Goal: Obtain resource: Download file/media

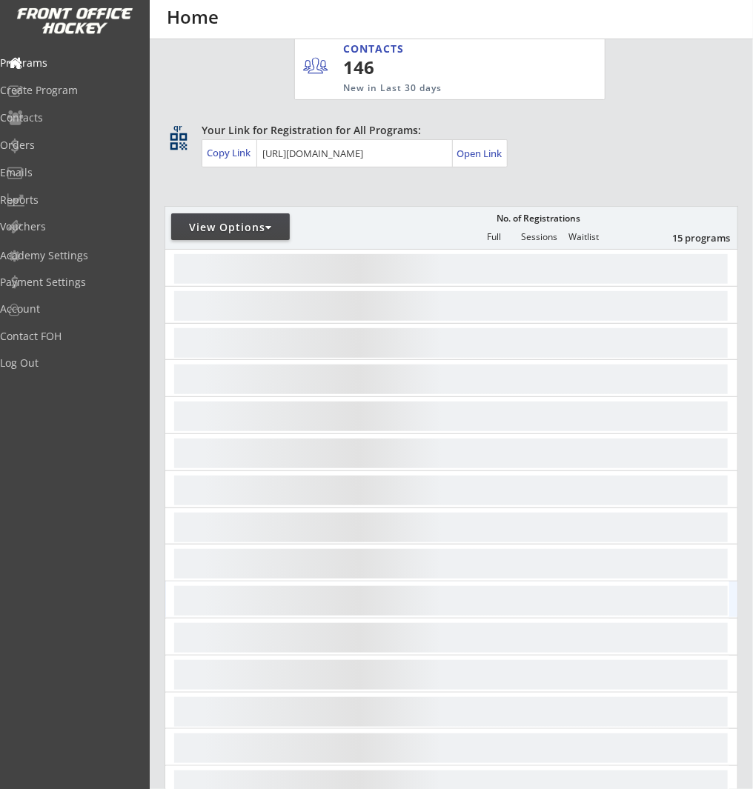
scroll to position [280, 0]
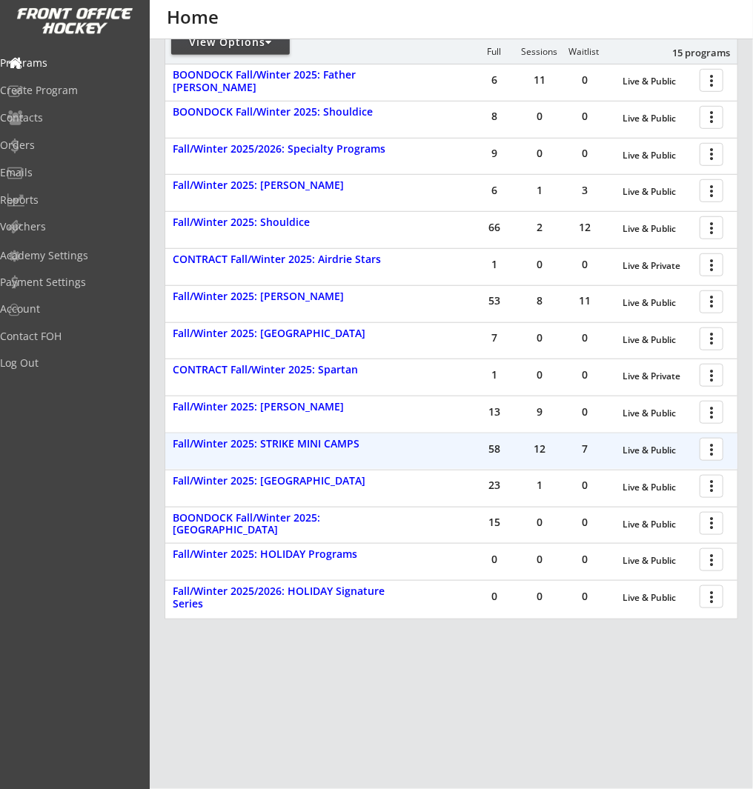
click at [708, 451] on div at bounding box center [714, 449] width 26 height 26
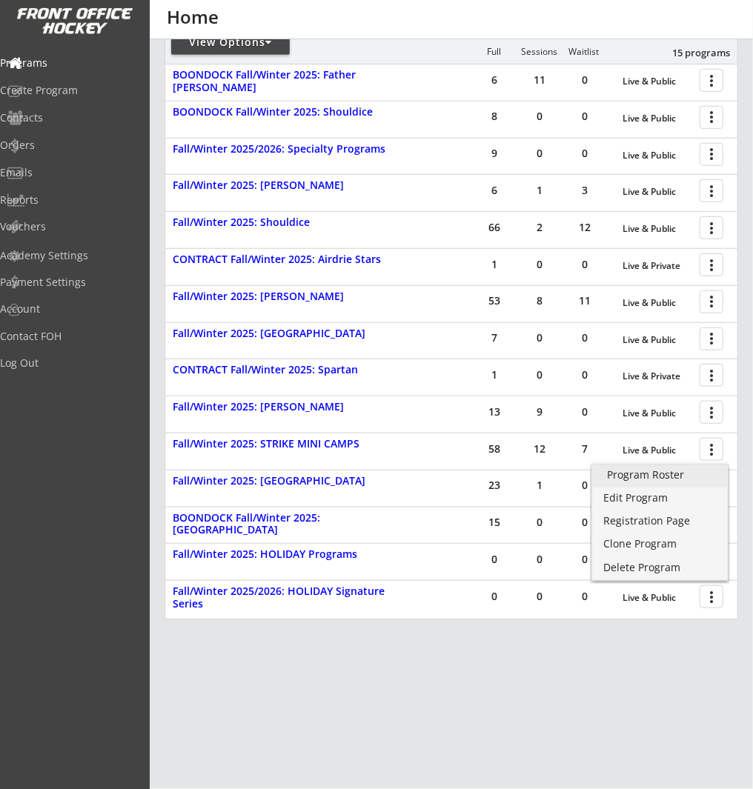
click at [701, 476] on div "Program Roster" at bounding box center [660, 475] width 106 height 10
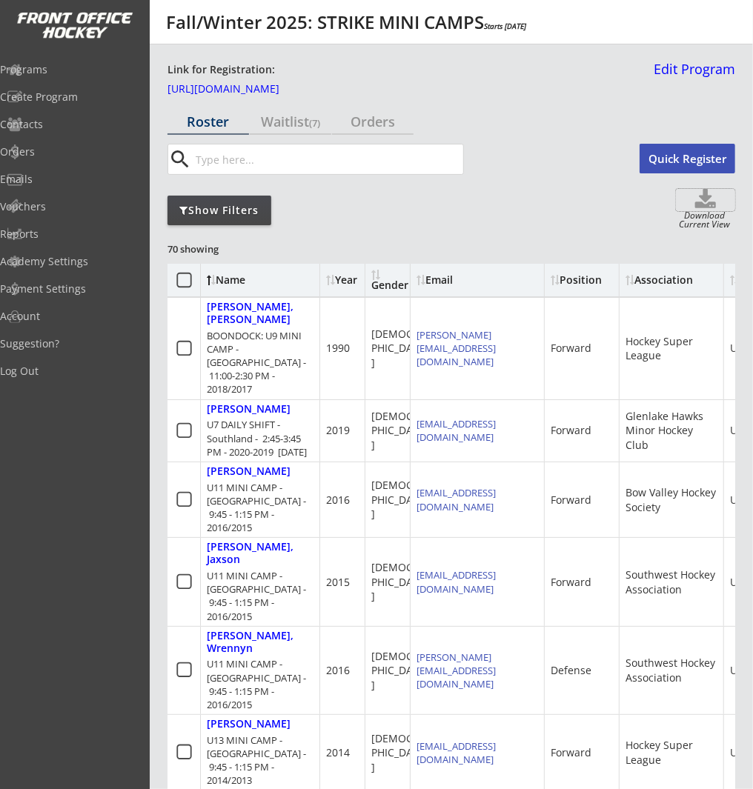
click at [712, 203] on use at bounding box center [705, 198] width 21 height 19
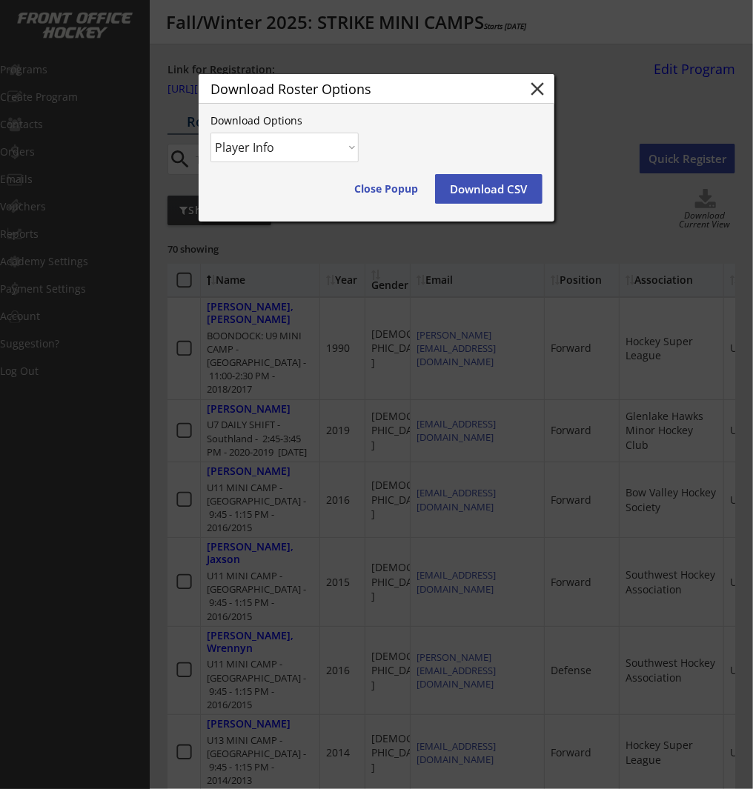
click at [244, 148] on select "Player Info Player and Order Info" at bounding box center [284, 148] width 148 height 30
click at [210, 133] on select "Player Info Player and Order Info" at bounding box center [284, 148] width 148 height 30
click at [505, 191] on button "Download CSV" at bounding box center [488, 189] width 107 height 30
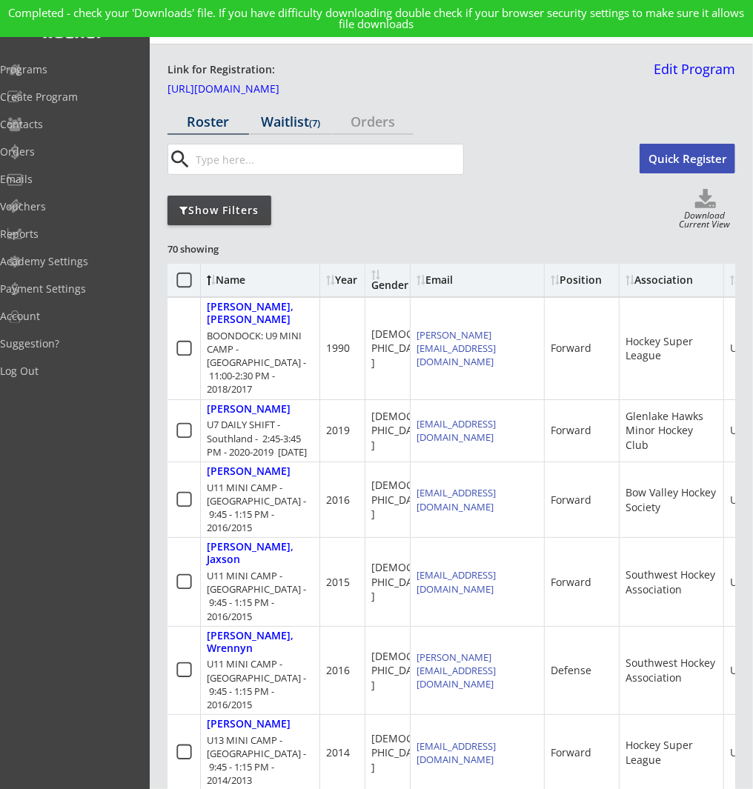
click at [252, 117] on div "Waitlist (7)" at bounding box center [291, 121] width 82 height 13
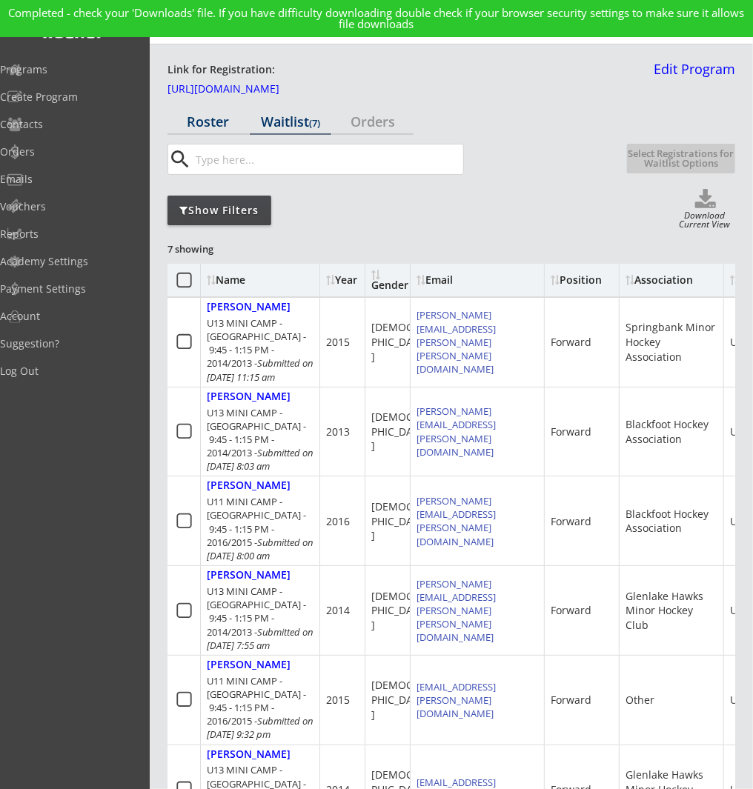
click at [230, 121] on div "Roster" at bounding box center [208, 121] width 82 height 13
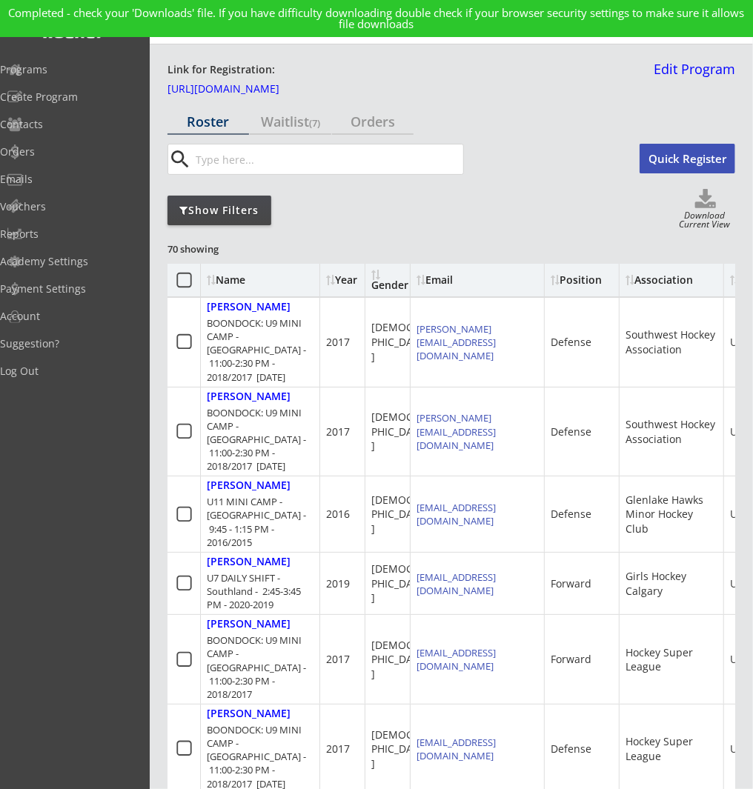
drag, startPoint x: 243, startPoint y: 204, endPoint x: 287, endPoint y: 213, distance: 44.6
click at [243, 204] on div "Show Filters" at bounding box center [219, 210] width 104 height 15
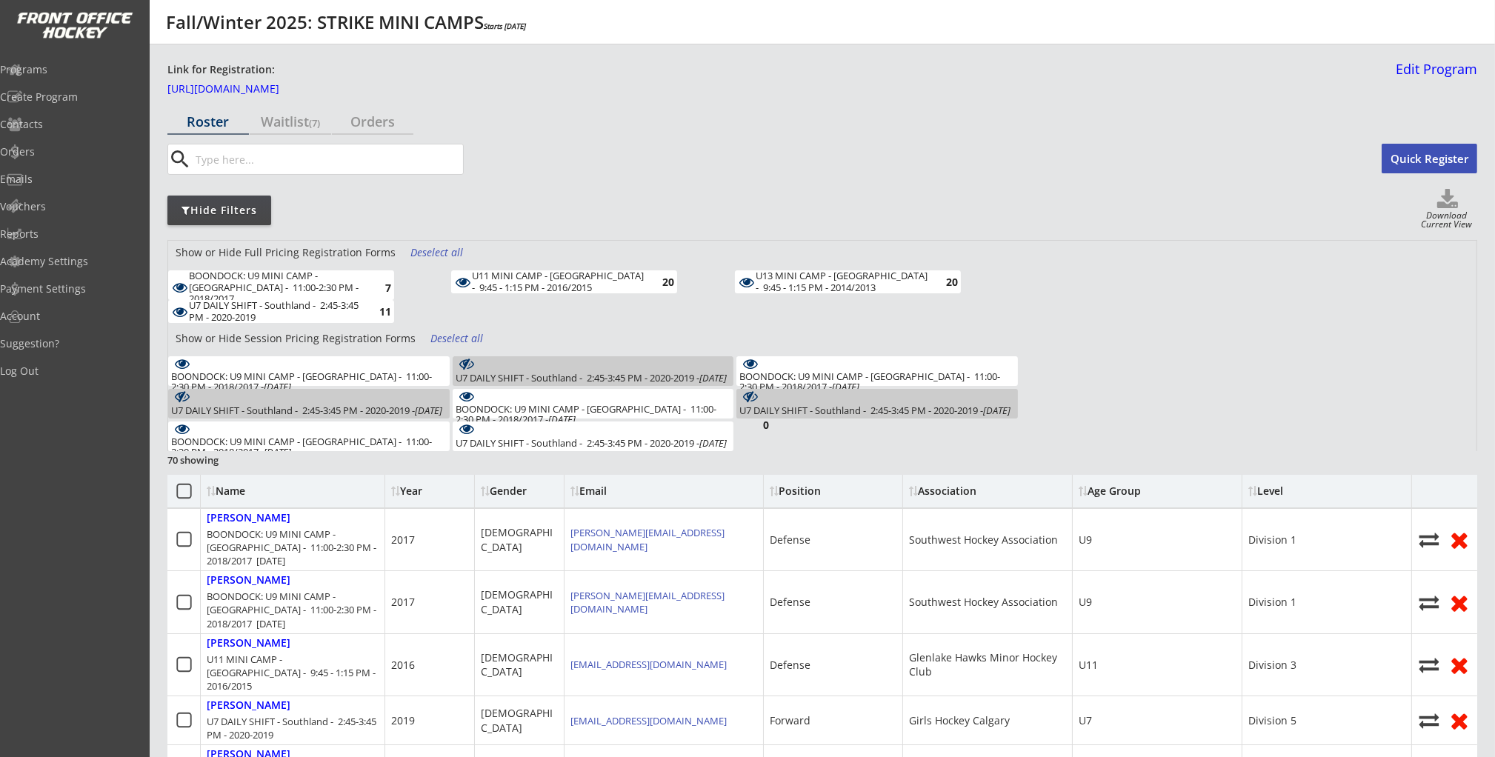
click at [434, 244] on div "Show or Hide Full Pricing Registration Forms Deselect all" at bounding box center [822, 256] width 1309 height 30
click at [434, 248] on div "Deselect all" at bounding box center [438, 252] width 55 height 15
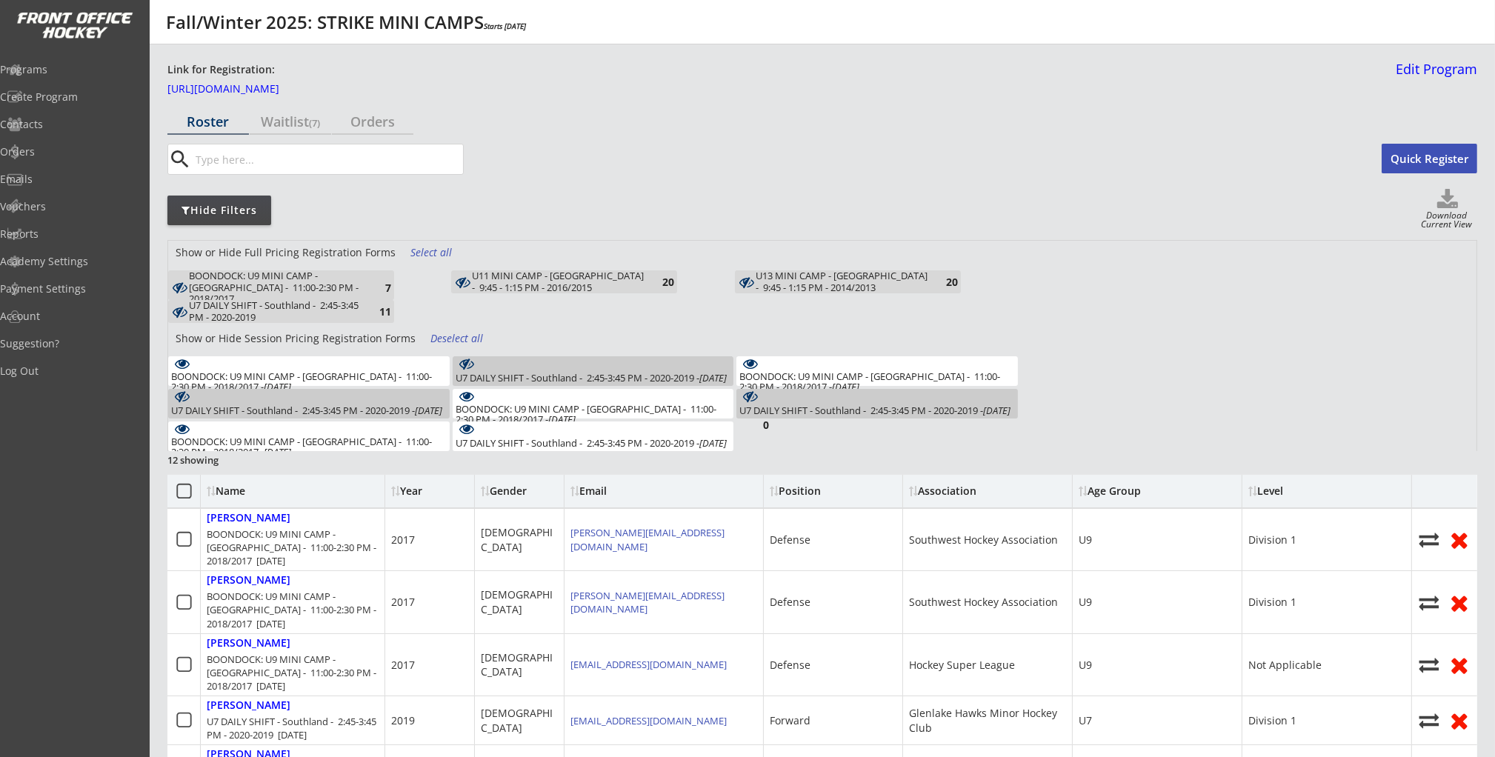
click at [442, 339] on div "Deselect all" at bounding box center [458, 338] width 55 height 15
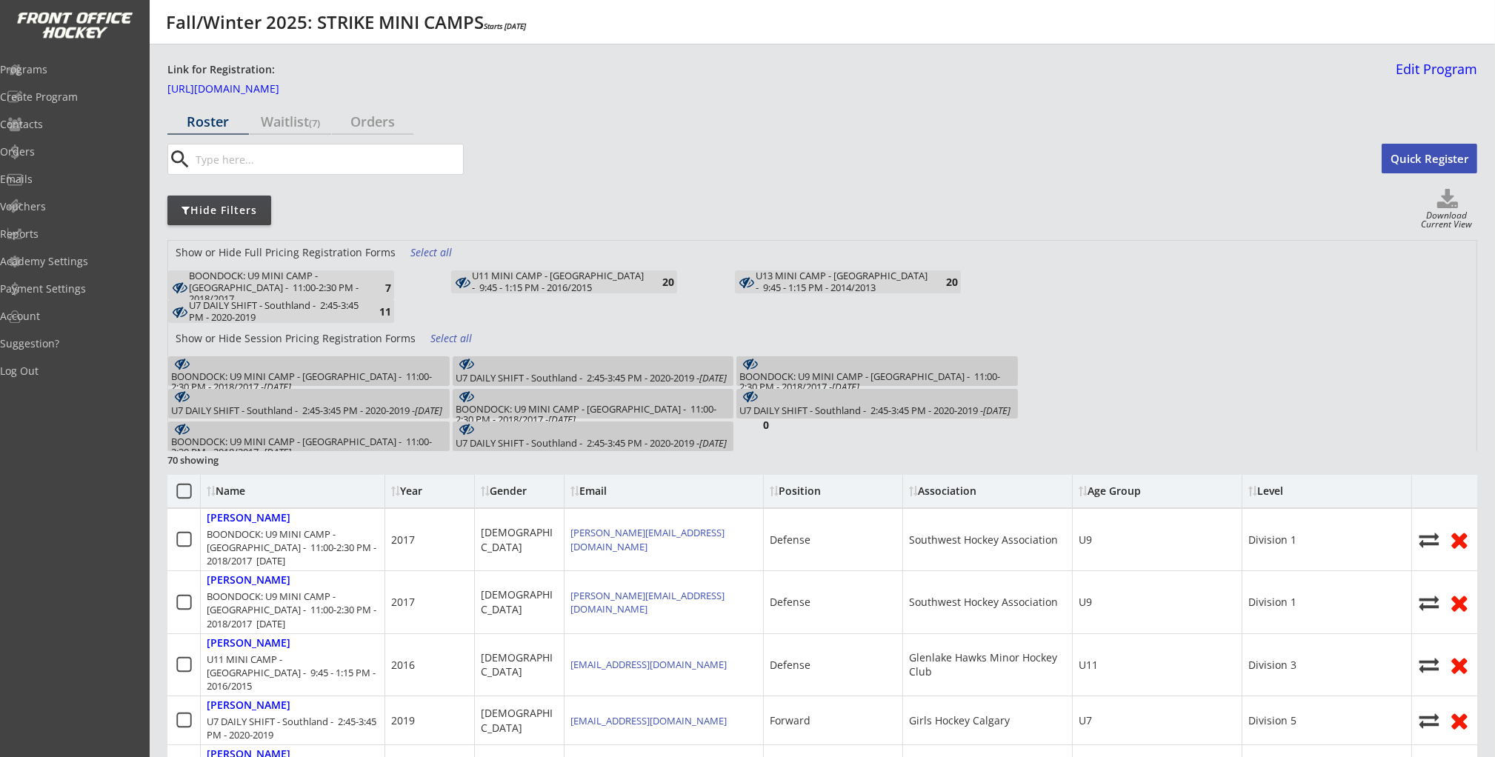
click at [506, 279] on div "U11 MINI CAMP - Southland - 9:45 - 1:15 PM - 2016/2015" at bounding box center [558, 281] width 173 height 23
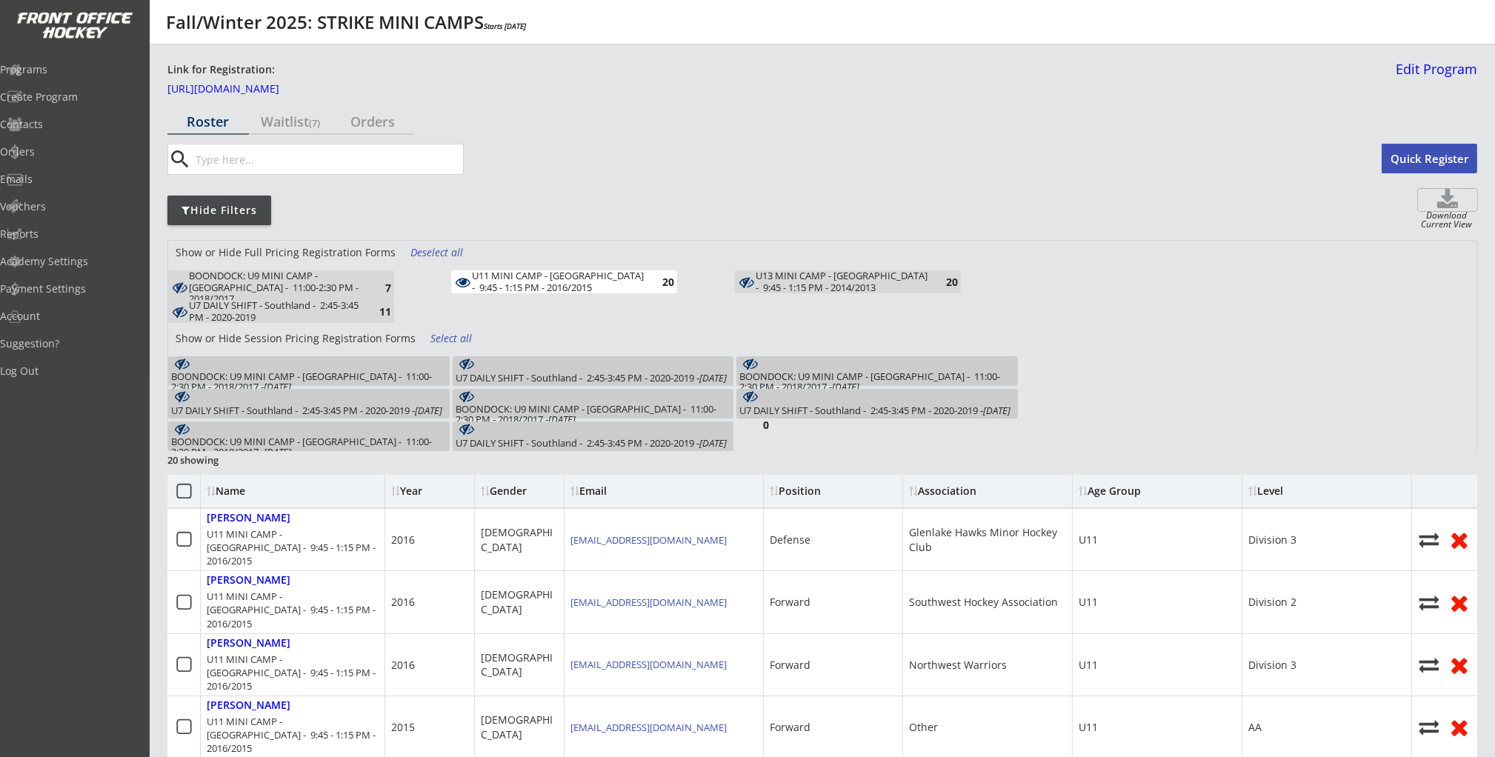
drag, startPoint x: 1449, startPoint y: 207, endPoint x: 1447, endPoint y: 215, distance: 8.0
click at [752, 207] on use at bounding box center [1448, 198] width 21 height 19
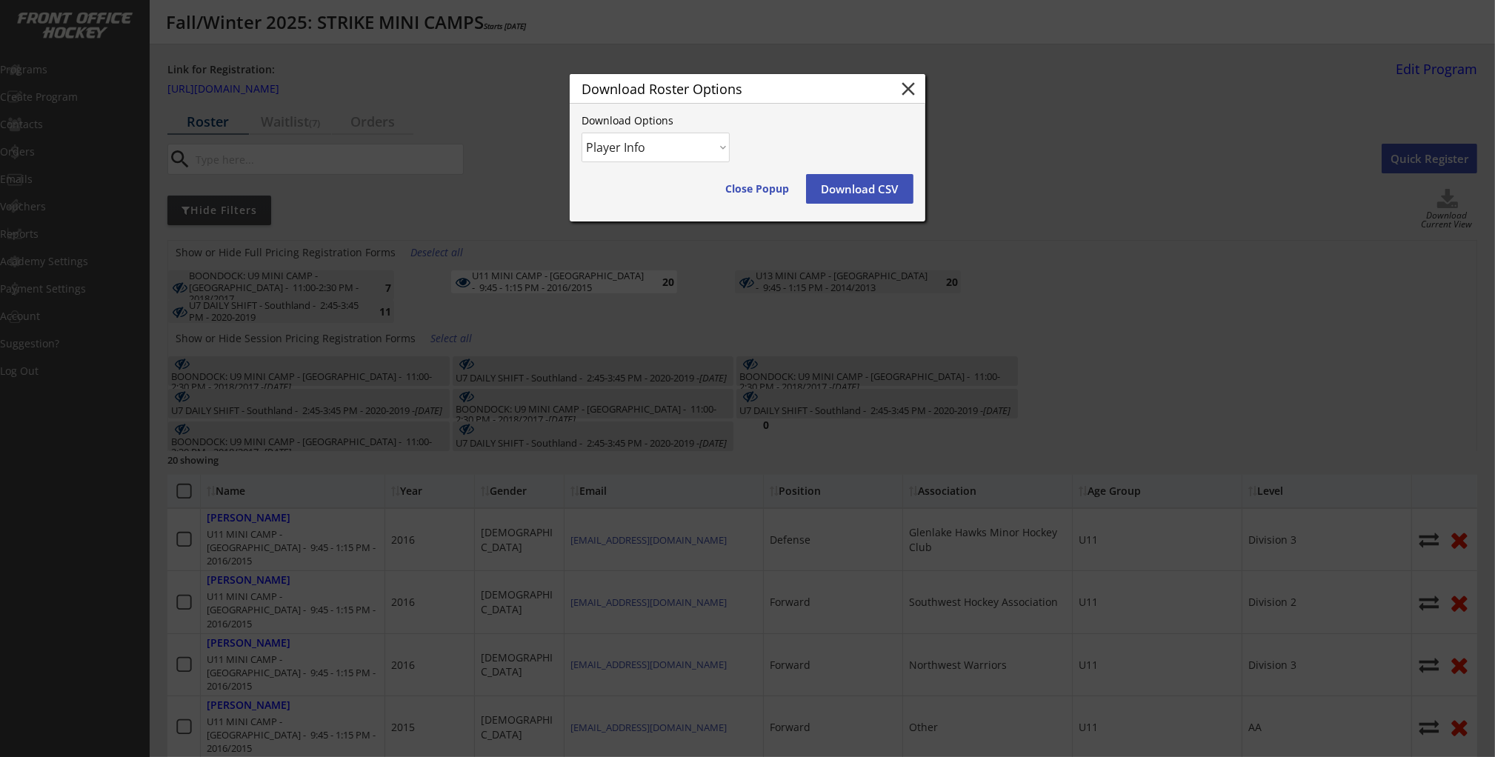
click at [717, 149] on select "Player Info Player and Order Info" at bounding box center [656, 148] width 148 height 30
select select ""Player and Order Info""
click at [582, 133] on select "Player Info Player and Order Info" at bounding box center [656, 148] width 148 height 30
click at [752, 190] on button "Download CSV" at bounding box center [859, 189] width 107 height 30
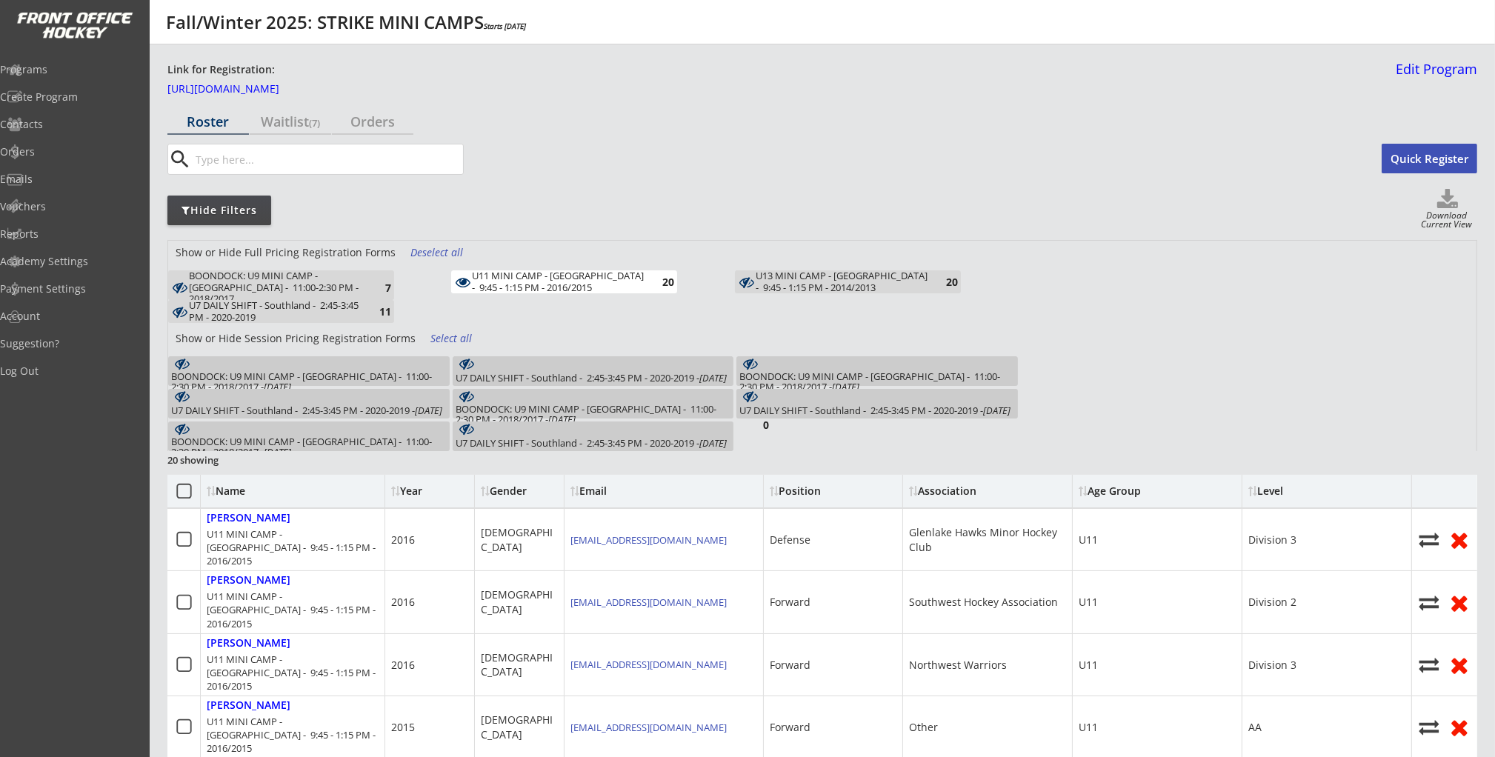
drag, startPoint x: 545, startPoint y: 270, endPoint x: 739, endPoint y: 273, distance: 194.2
click at [546, 270] on div "U11 MINI CAMP - Southland - 9:45 - 1:15 PM - 2016/2015" at bounding box center [558, 281] width 173 height 23
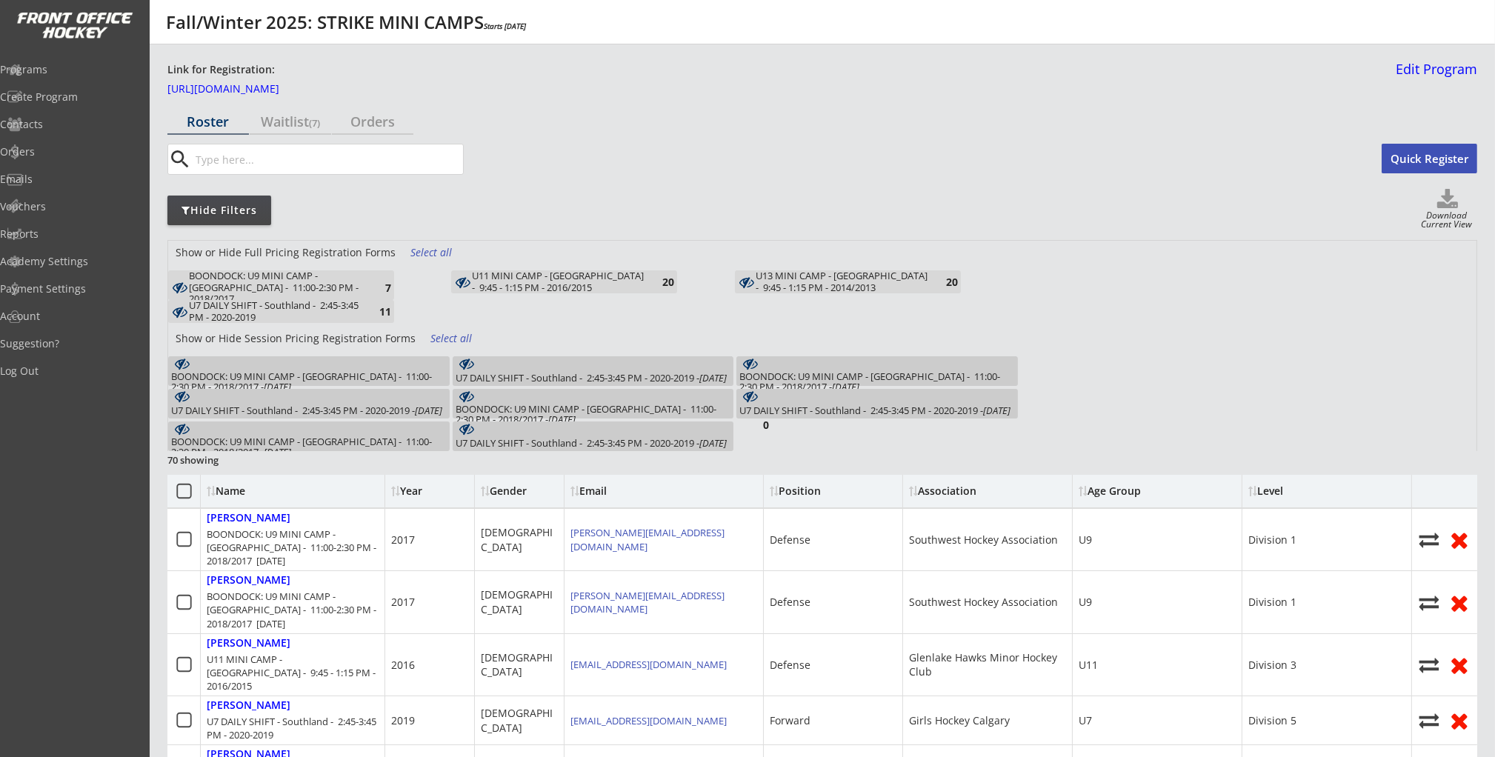
click at [752, 278] on div "U13 MINI CAMP - Southland - 9:45 - 1:15 PM - 2014/2013" at bounding box center [842, 281] width 173 height 23
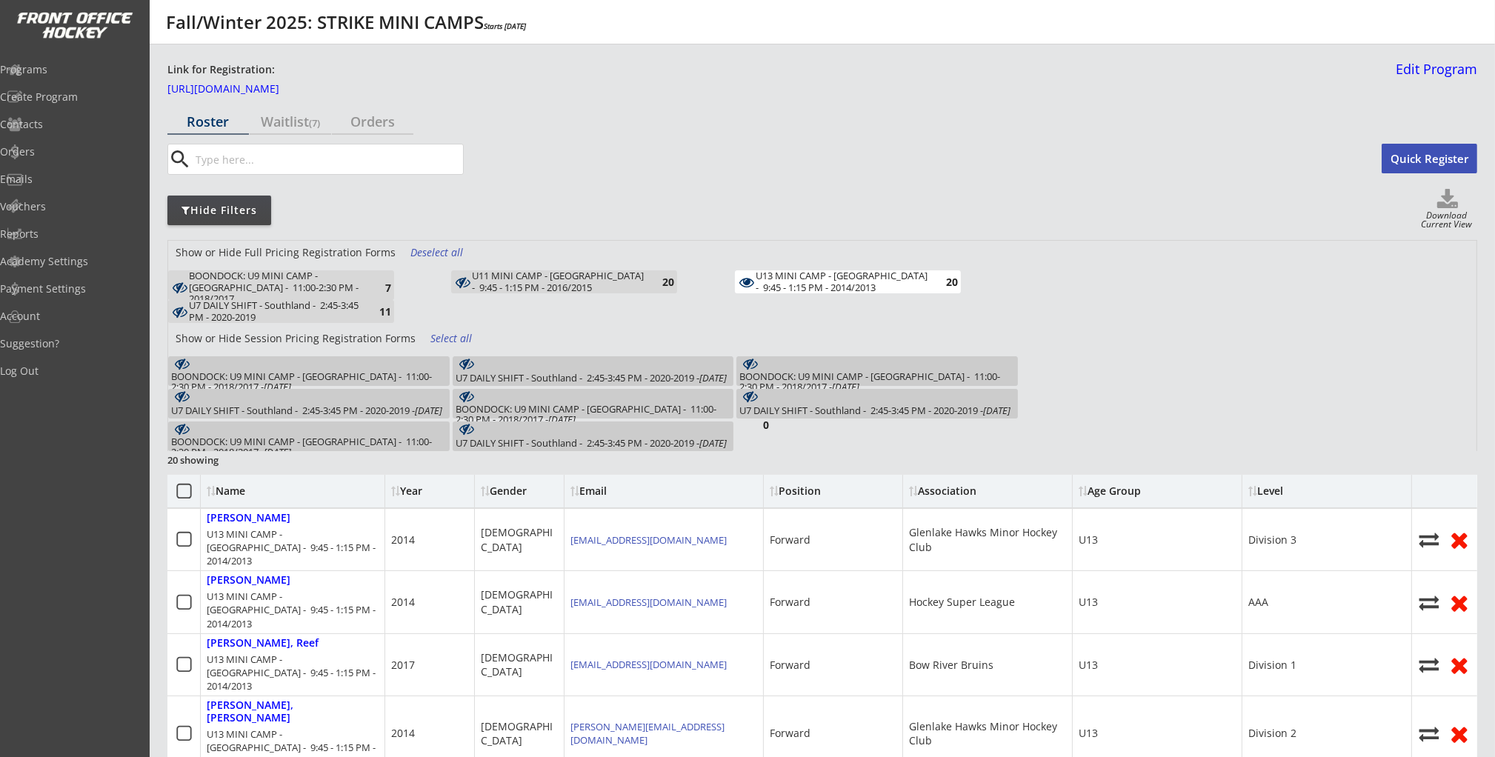
click at [752, 211] on div "Download Current View" at bounding box center [1447, 221] width 62 height 20
click at [752, 203] on use at bounding box center [1448, 198] width 21 height 19
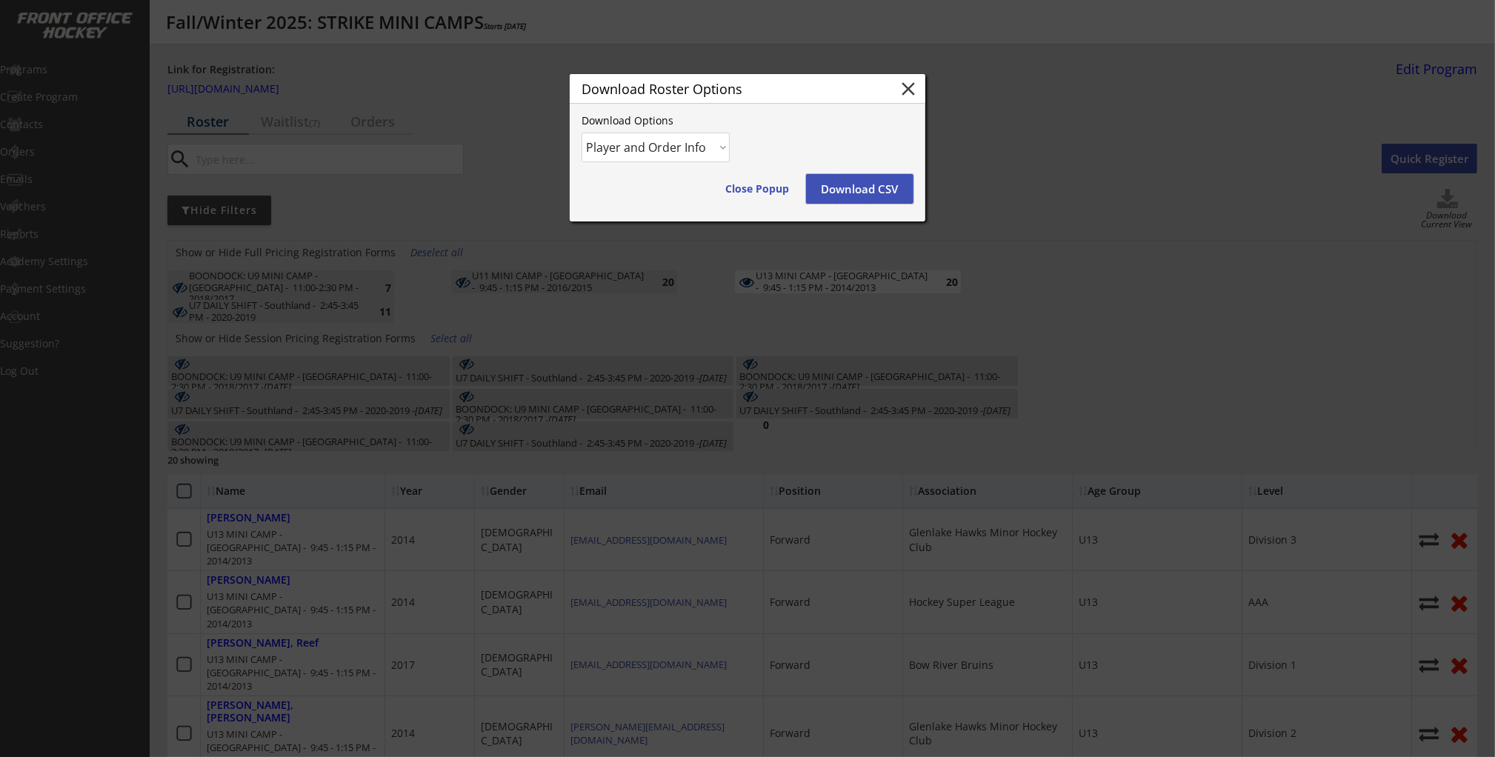
click at [752, 186] on button "Download CSV" at bounding box center [859, 189] width 107 height 30
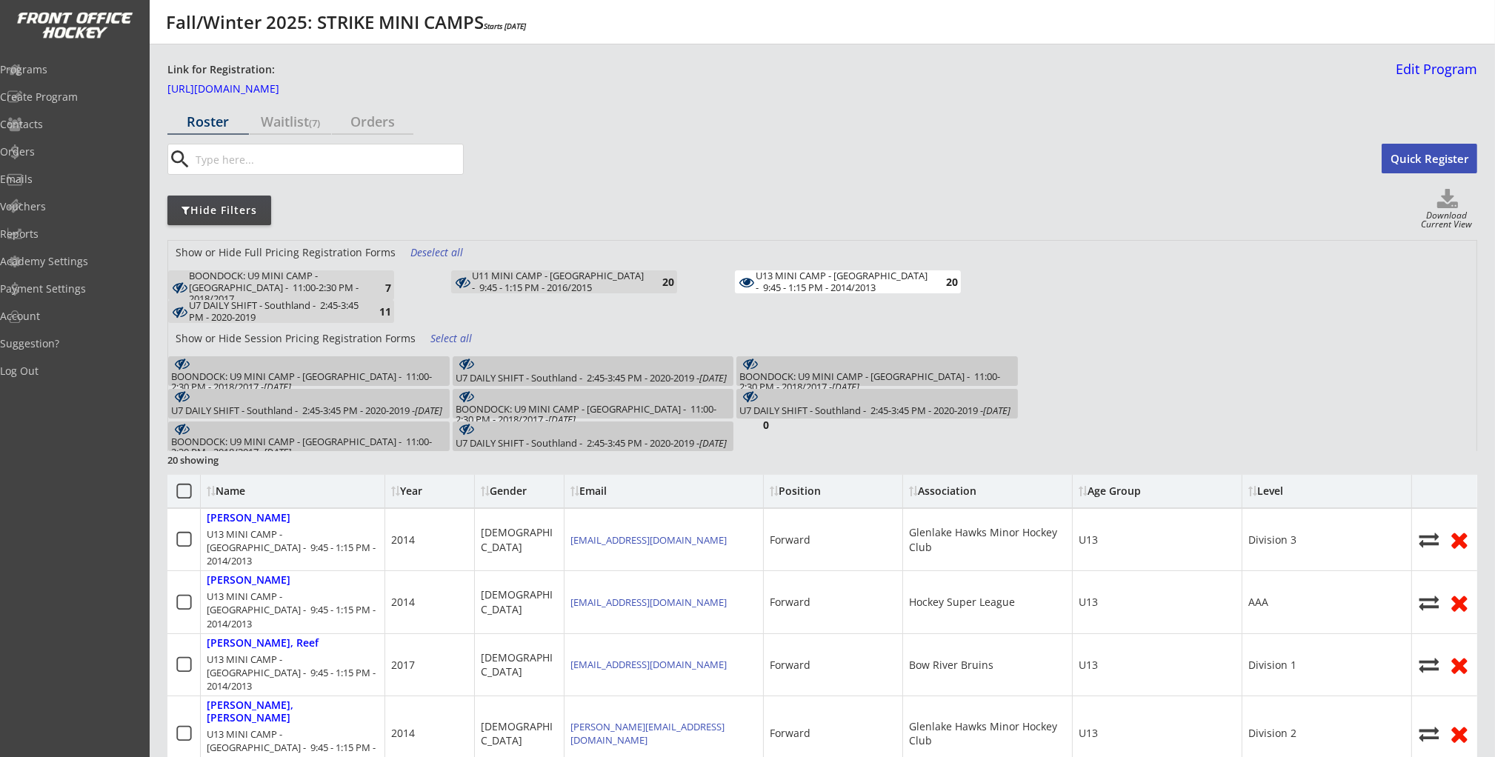
click at [605, 275] on div "U11 MINI CAMP - Southland - 9:45 - 1:15 PM - 2016/2015" at bounding box center [558, 281] width 173 height 23
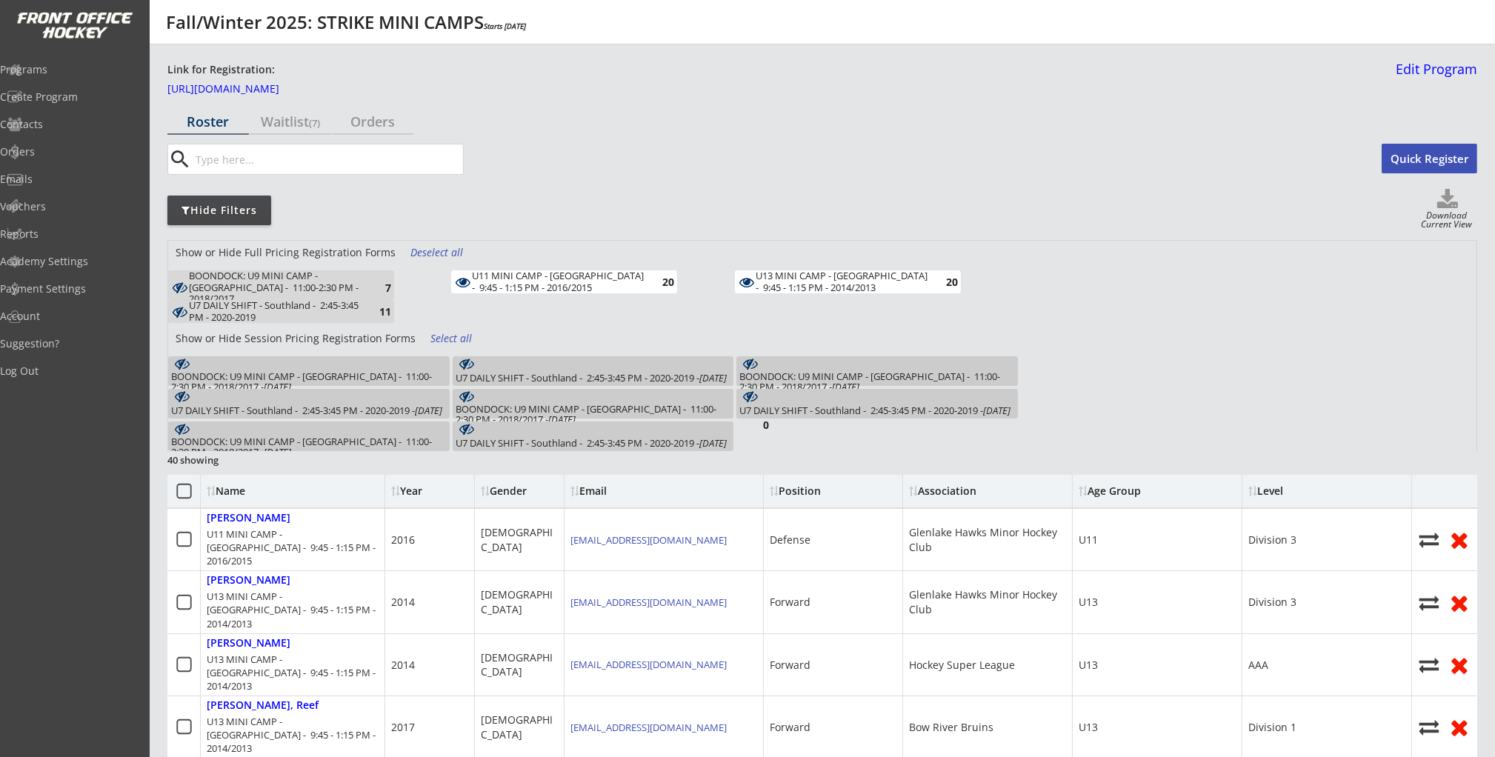
drag, startPoint x: 608, startPoint y: 276, endPoint x: 746, endPoint y: 274, distance: 137.8
click at [609, 276] on div "U11 MINI CAMP - Southland - 9:45 - 1:15 PM - 2016/2015" at bounding box center [558, 281] width 173 height 23
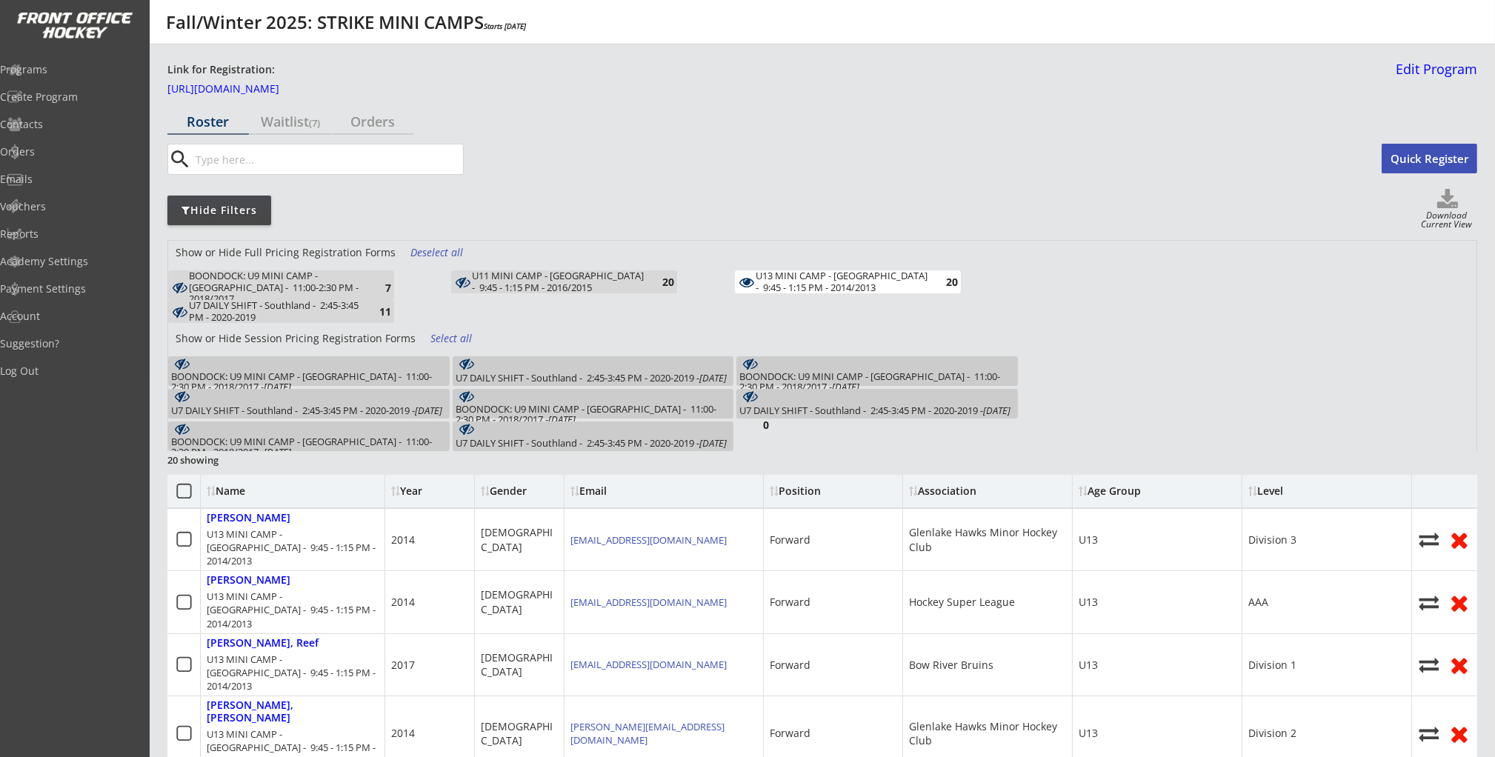
drag, startPoint x: 782, startPoint y: 275, endPoint x: 412, endPoint y: 274, distance: 369.8
click at [752, 275] on div "U13 MINI CAMP - Southland - 9:45 - 1:15 PM - 2014/2013" at bounding box center [842, 281] width 173 height 23
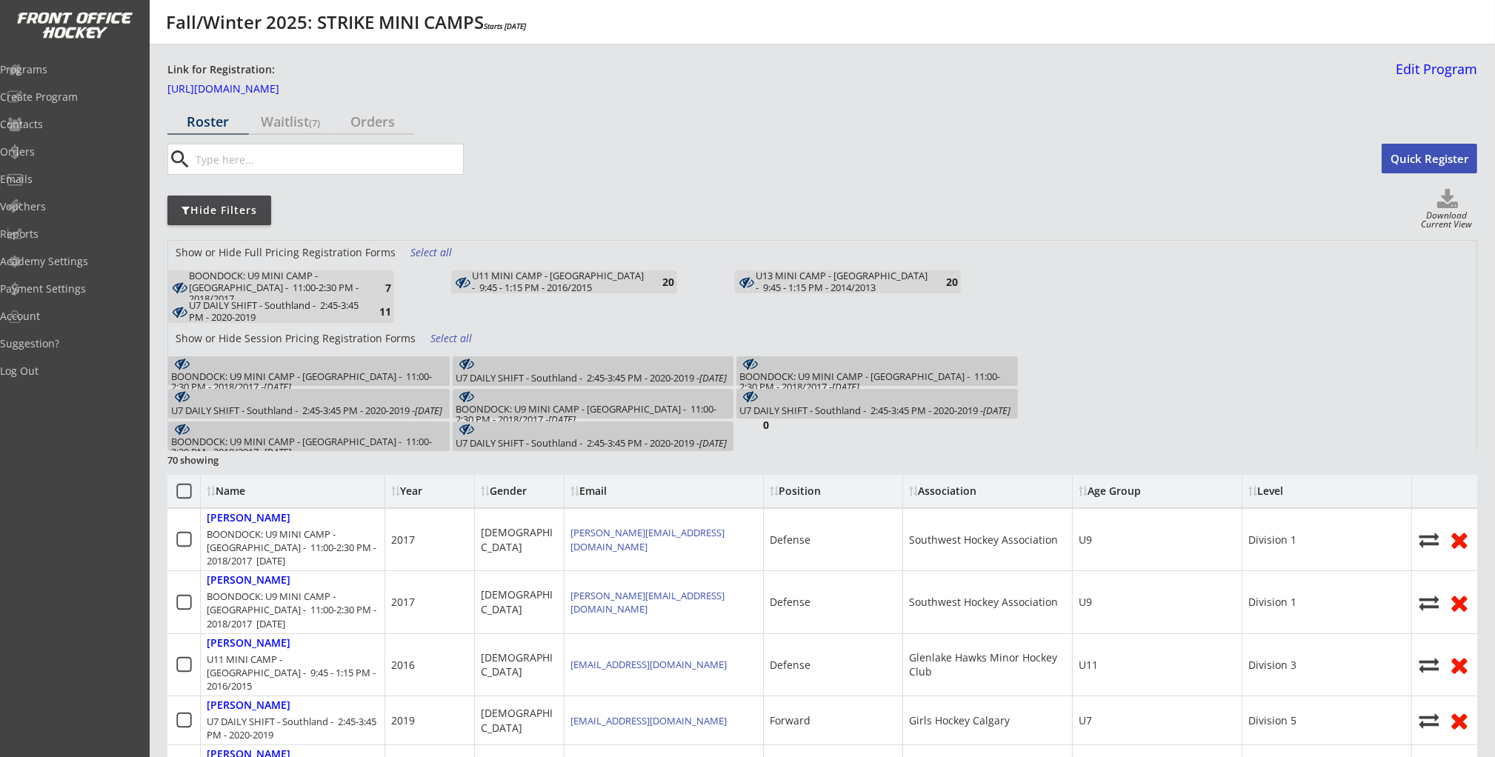
click at [298, 280] on div "BOONDOCK: U9 MINI CAMP - Southland - 11:00-2:30 PM - 2018/2017" at bounding box center [275, 287] width 173 height 35
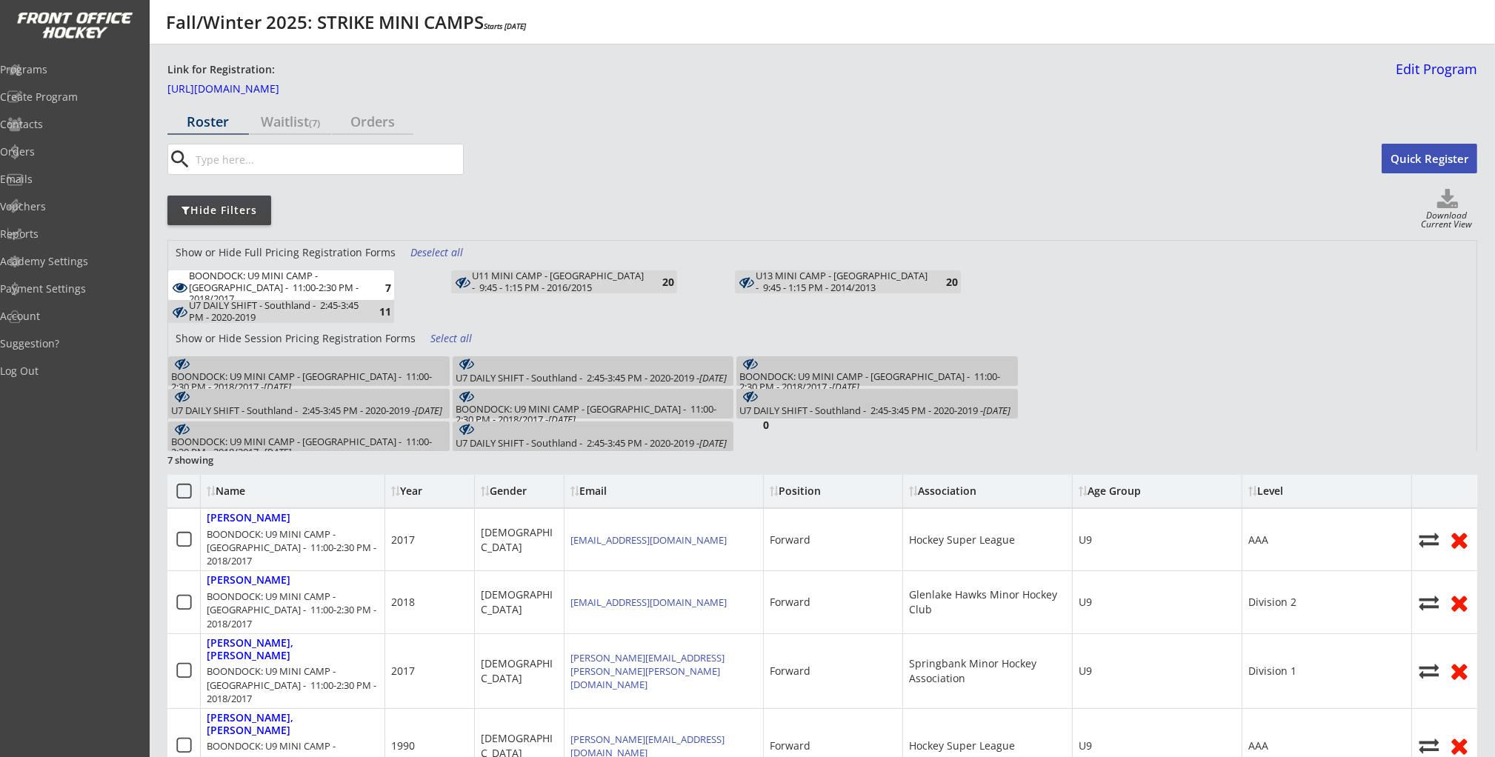
click at [326, 373] on div "BOONDOCK: U9 MINI CAMP - Southland - 11:00-2:30 PM - 2018/2017 - Oct 6, 2025" at bounding box center [309, 381] width 276 height 21
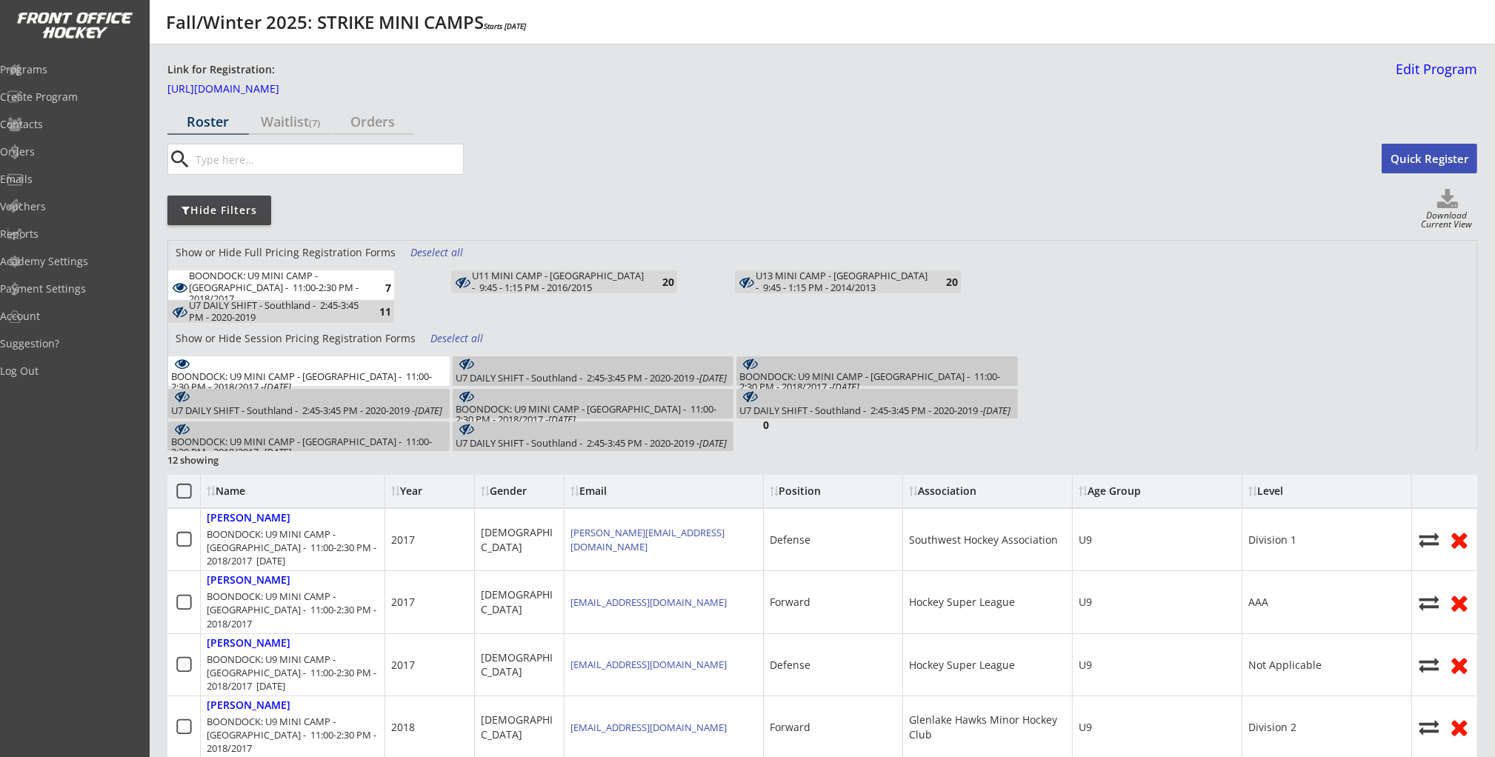
click at [752, 368] on div "BOONDOCK: U9 MINI CAMP - Southland - 11:00-2:30 PM - 2018/2017 - Oct 7, 2025 2" at bounding box center [878, 371] width 282 height 30
click at [609, 410] on div "BOONDOCK: U9 MINI CAMP - Southland - 11:00-2:30 PM - 2018/2017 - Oct 8, 2025" at bounding box center [594, 414] width 276 height 21
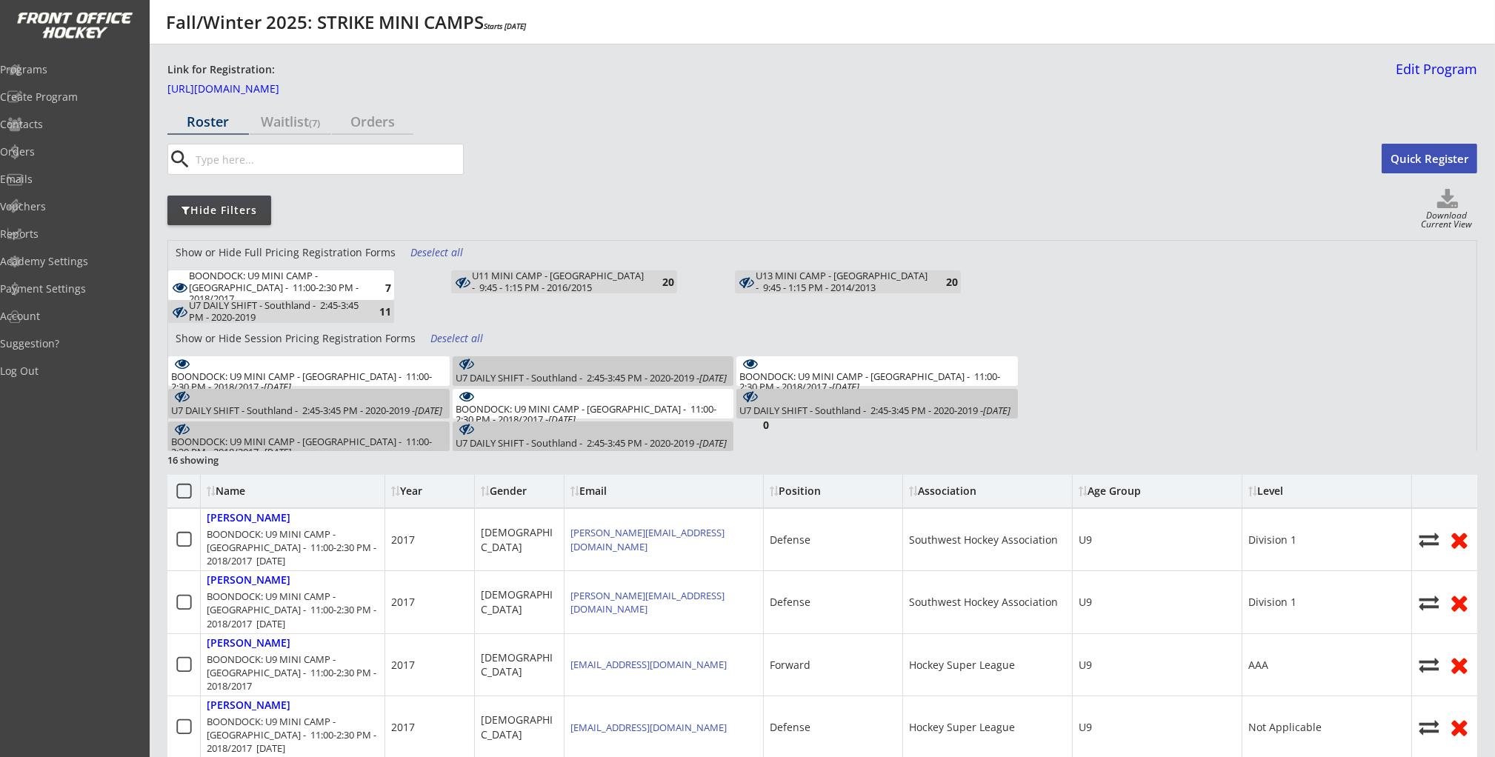
click at [336, 434] on div "BOONDOCK: U9 MINI CAMP - Southland - 11:00-2:30 PM - 2018/2017 - Oct 9, 2025 2" at bounding box center [309, 437] width 282 height 30
click at [752, 207] on use at bounding box center [1448, 198] width 21 height 19
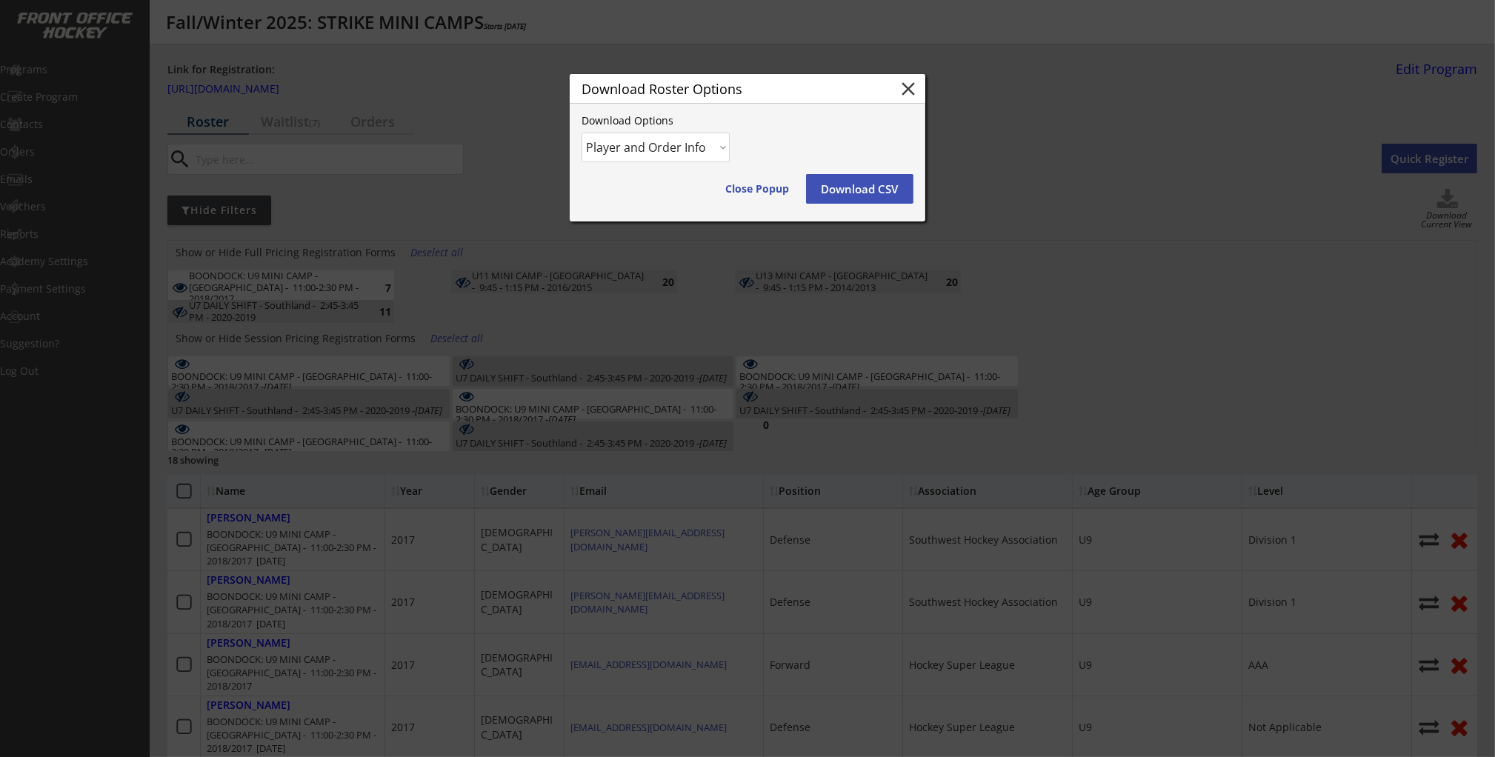
click at [752, 193] on button "Download CSV" at bounding box center [859, 189] width 107 height 30
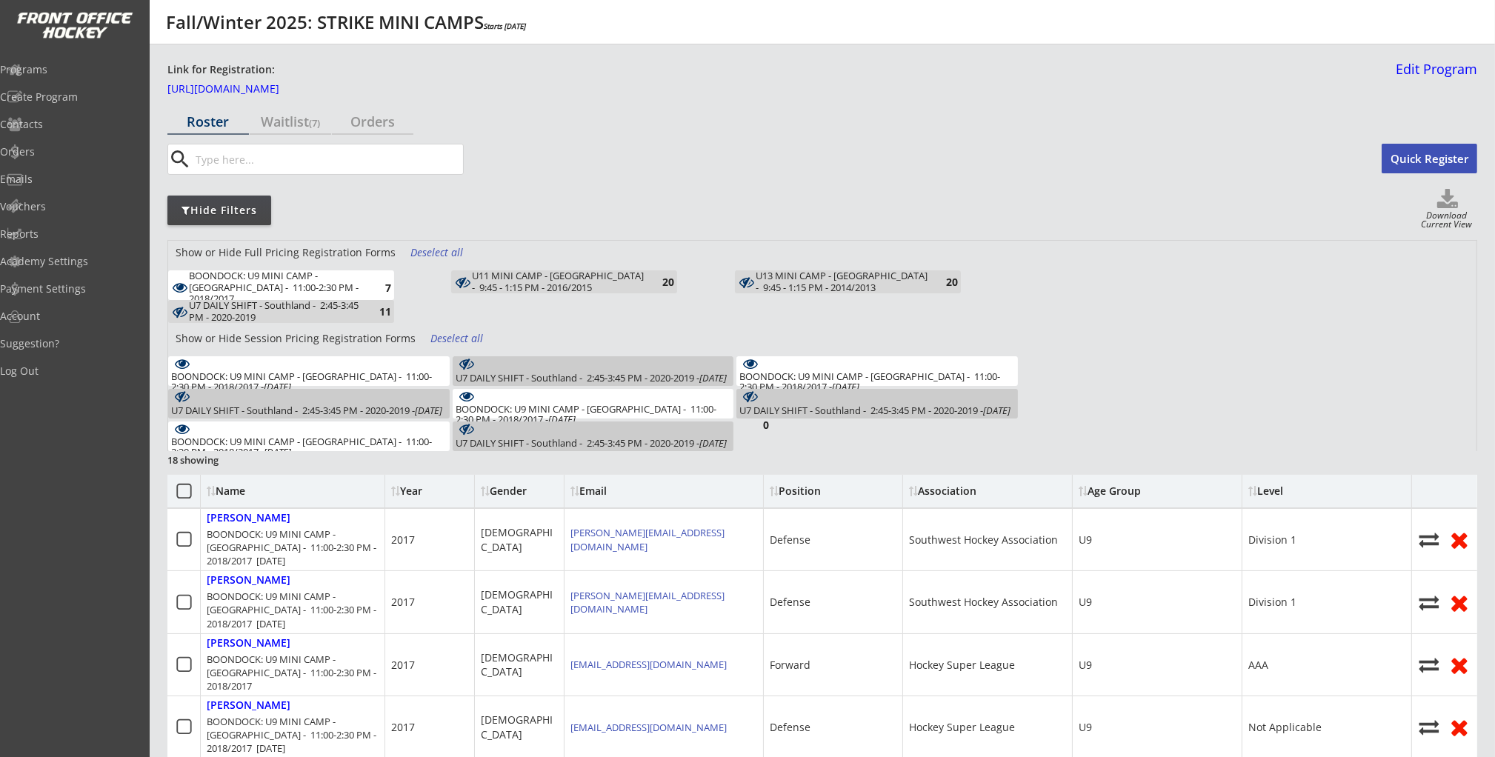
click at [444, 253] on div "Deselect all" at bounding box center [438, 252] width 55 height 15
click at [445, 337] on div "Deselect all" at bounding box center [458, 338] width 55 height 15
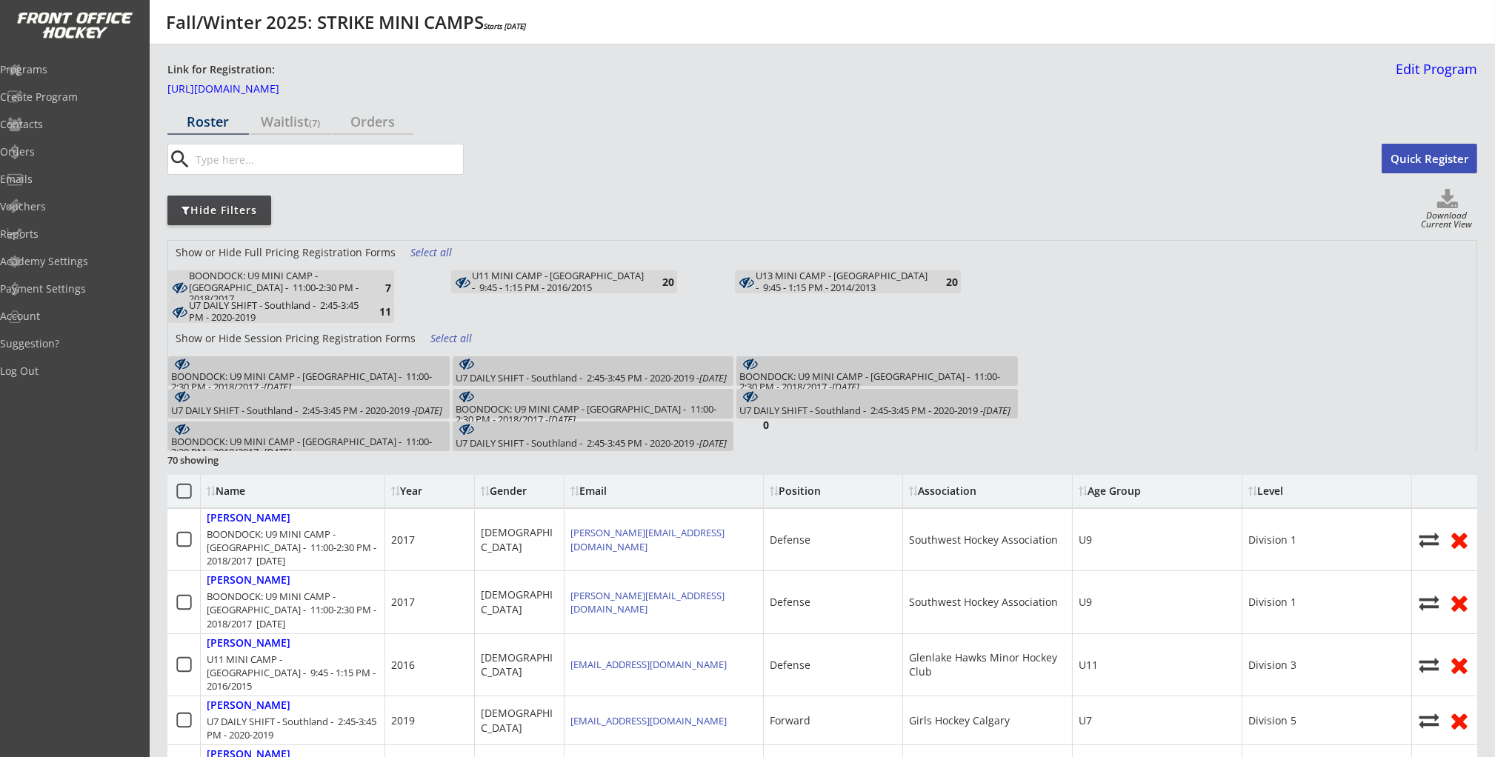
click at [325, 308] on div "U7 DAILY SHIFT - Southland - 2:45-3:45 PM - 2020-2019" at bounding box center [275, 311] width 173 height 23
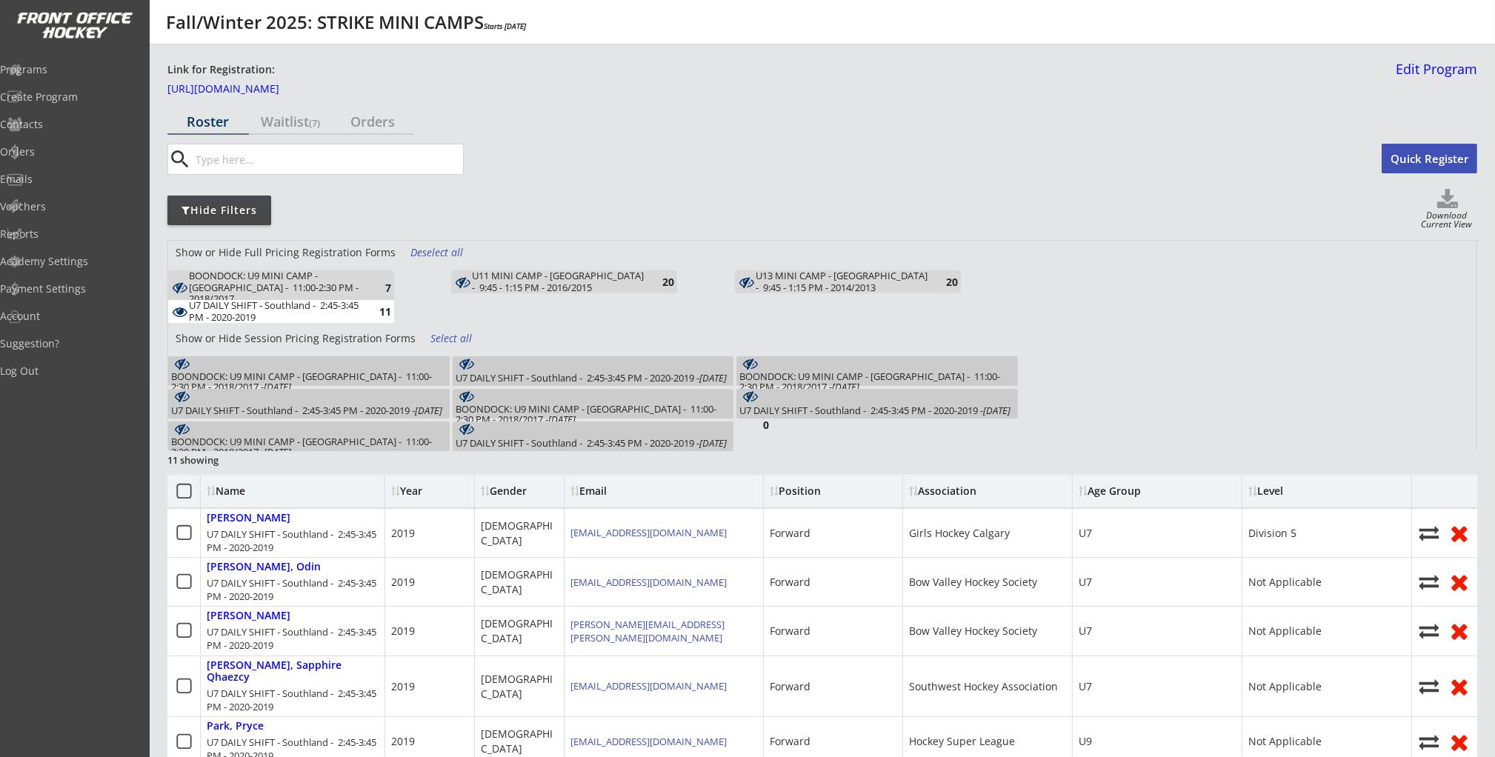
click at [621, 373] on div "U7 DAILY SHIFT - Southland - 2:45-3:45 PM - 2020-2019 - Oct 6, 2025" at bounding box center [591, 378] width 271 height 10
click at [354, 407] on div "U7 DAILY SHIFT - Southland - 2:45-3:45 PM - 2020-2019 - Oct 7, 2025" at bounding box center [306, 410] width 271 height 10
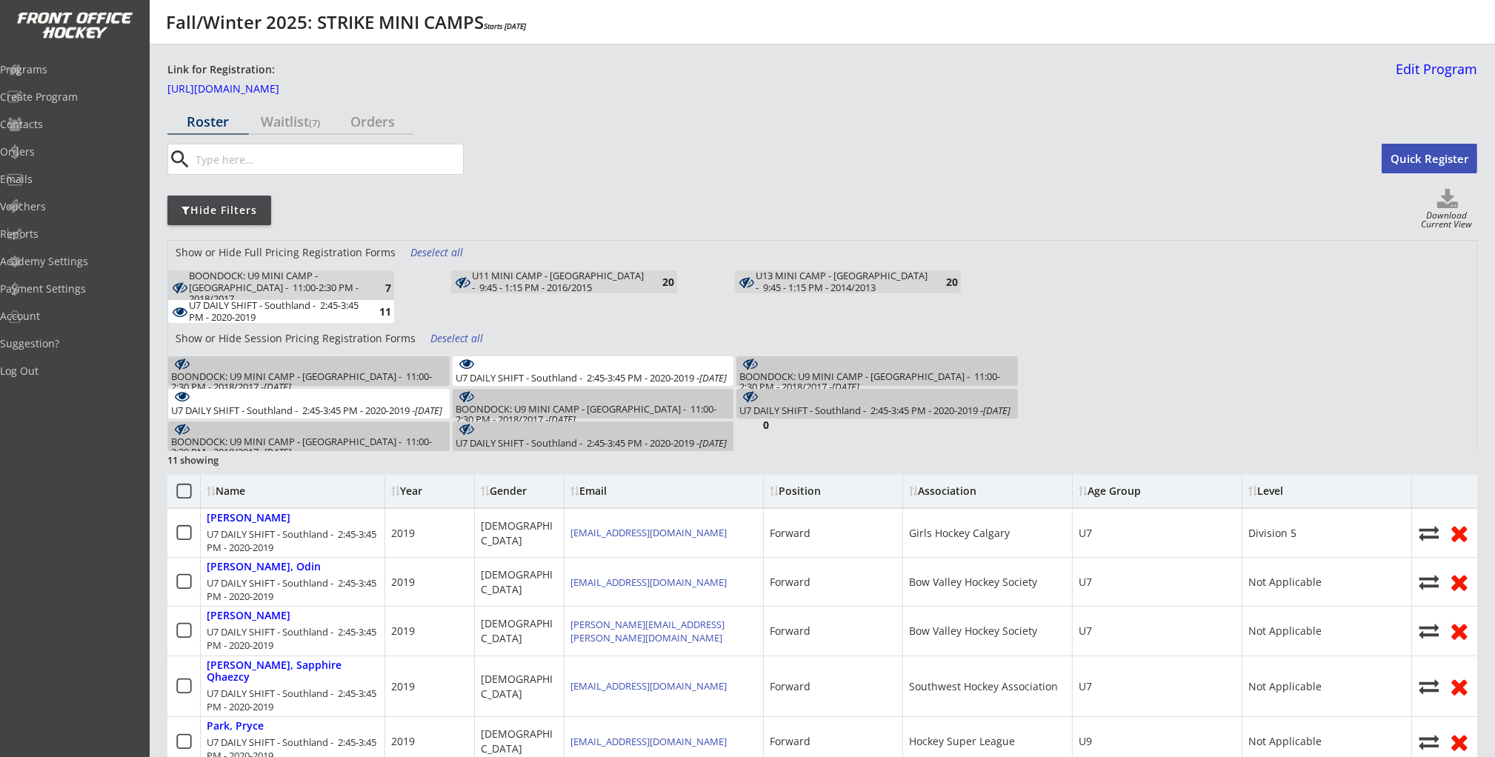
click at [752, 405] on div "U7 DAILY SHIFT - Southland - 2:45-3:45 PM - 2020-2019 - Oct 8, 2025" at bounding box center [875, 410] width 271 height 10
drag, startPoint x: 572, startPoint y: 433, endPoint x: 601, endPoint y: 434, distance: 28.9
click at [572, 433] on div "U7 DAILY SHIFT - Southland - 2:45-3:45 PM - 2020-2019 - Oct 9, 2025 1" at bounding box center [594, 437] width 282 height 30
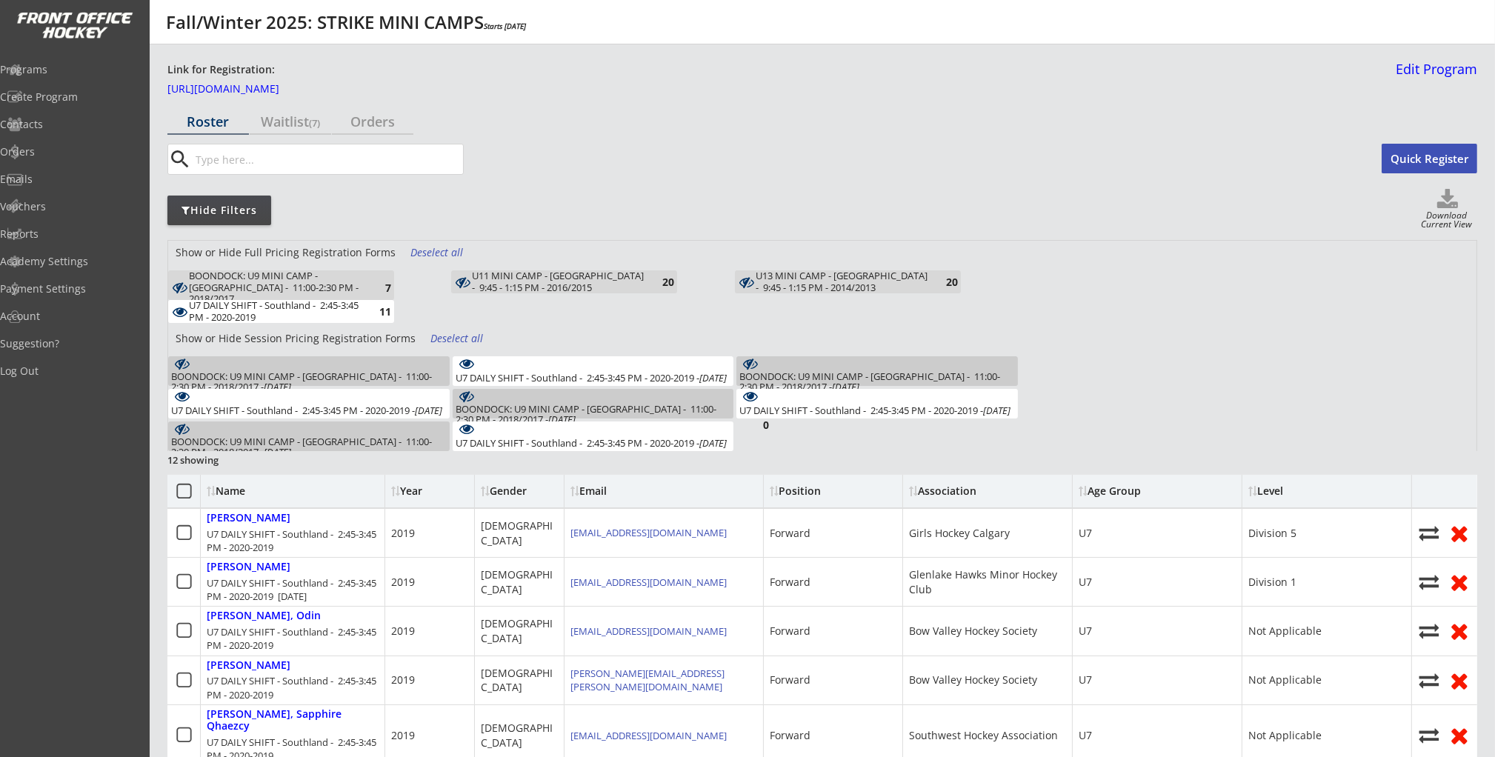
click at [752, 208] on icon at bounding box center [1447, 200] width 59 height 22
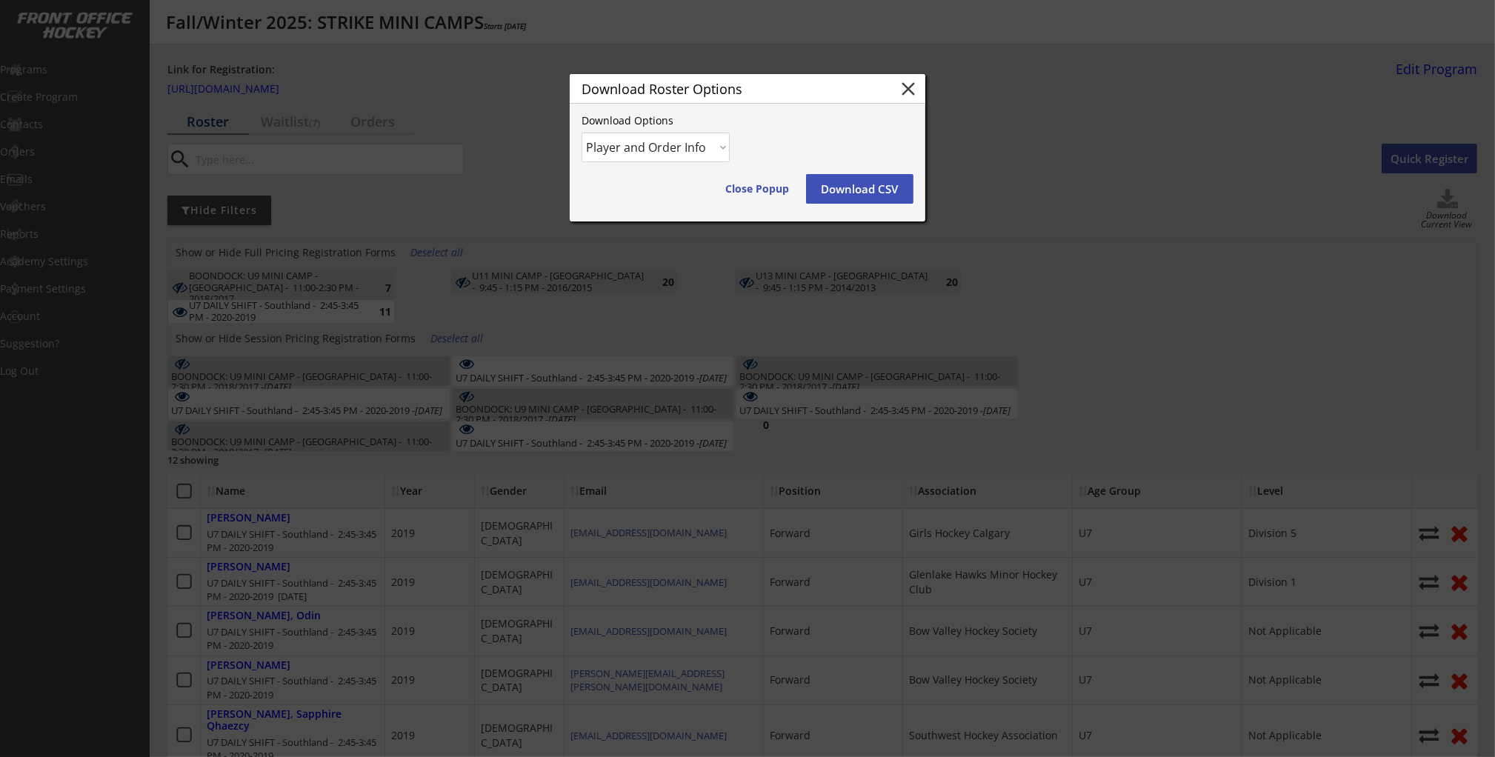
click at [752, 192] on button "Download CSV" at bounding box center [859, 189] width 107 height 30
